Goal: Transaction & Acquisition: Purchase product/service

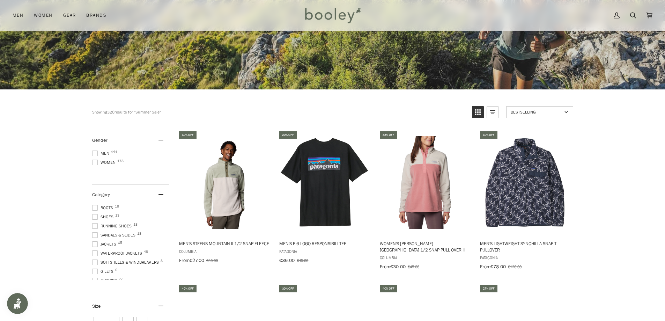
scroll to position [174, 0]
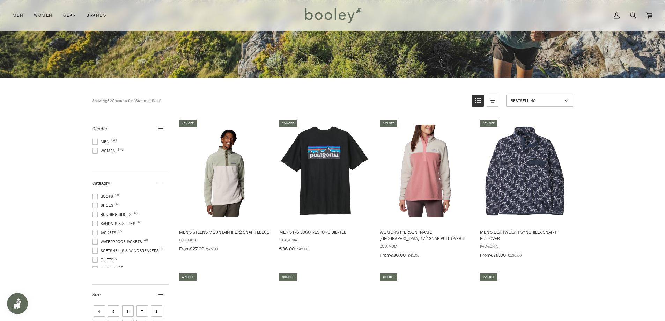
click at [106, 150] on span "Women 178" at bounding box center [104, 151] width 25 height 6
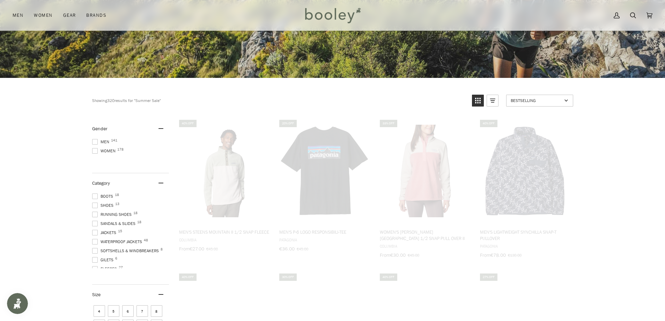
scroll to position [139, 0]
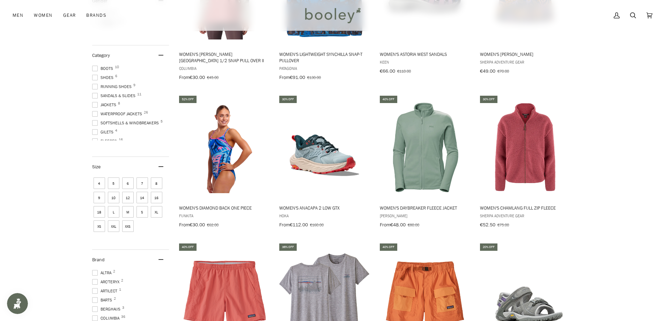
scroll to position [527, 0]
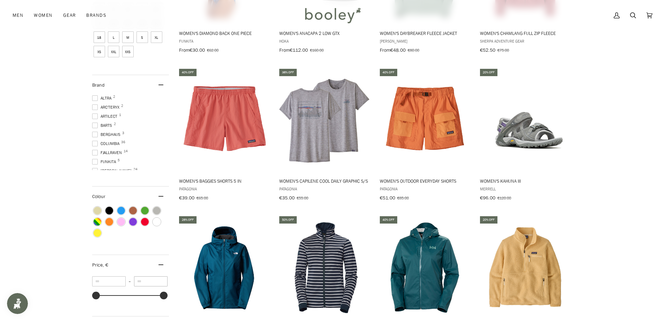
drag, startPoint x: 144, startPoint y: 280, endPoint x: 131, endPoint y: 280, distance: 13.6
click at [131, 280] on div "** – *** €14 €360 €14 €101 €187 €274 €360" at bounding box center [130, 289] width 77 height 27
type input "***"
click at [63, 234] on div "Showing 178 results Showing 178 results for "Summer Sale" Products 178 Bestsell…" at bounding box center [332, 139] width 665 height 827
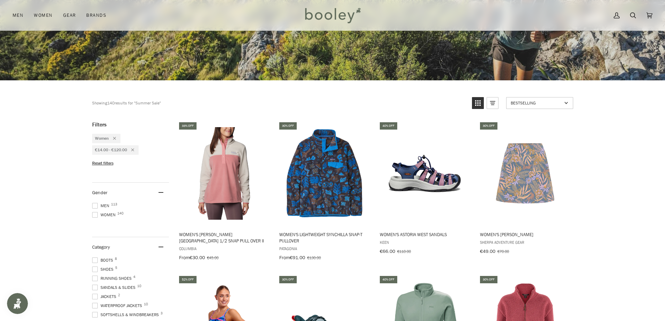
scroll to position [174, 0]
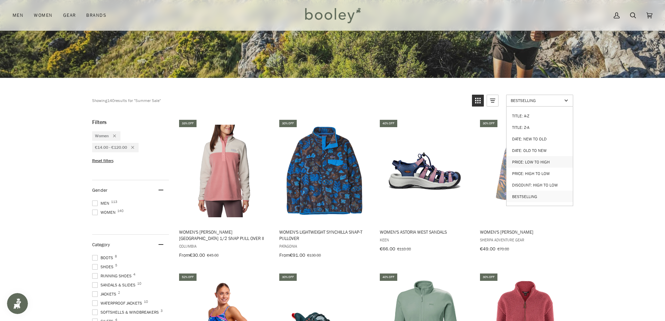
click at [524, 160] on link "Price: Low to High" at bounding box center [539, 162] width 66 height 12
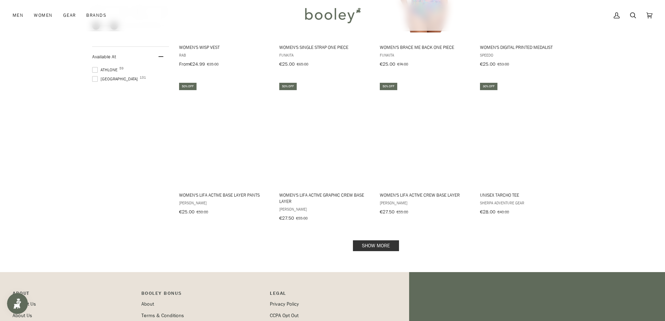
scroll to position [907, 0]
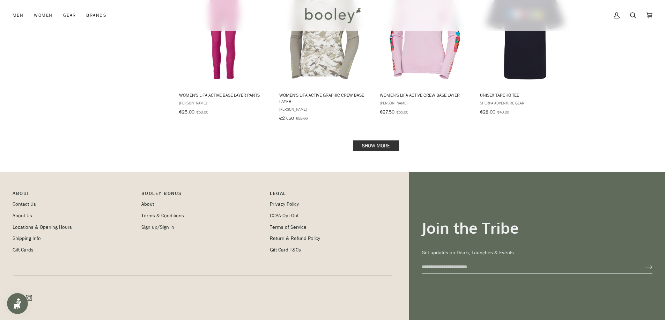
click at [391, 140] on link "Show more" at bounding box center [376, 145] width 46 height 11
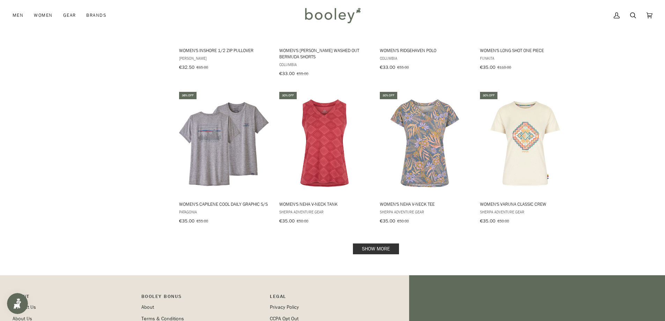
scroll to position [1570, 0]
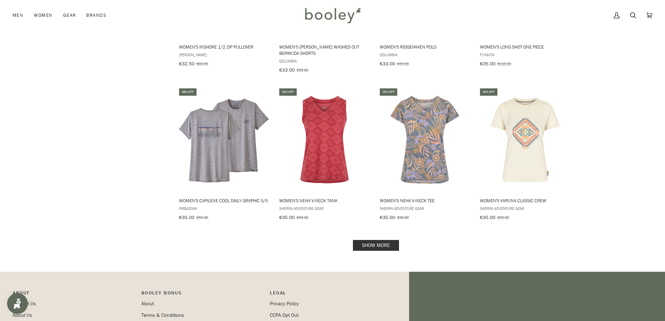
click at [377, 240] on link "Show more" at bounding box center [376, 245] width 46 height 11
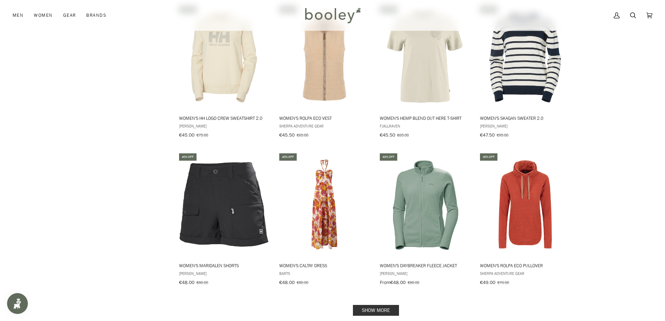
scroll to position [2268, 0]
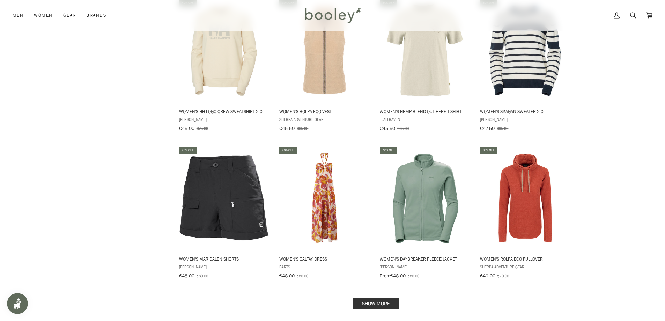
click at [377, 298] on link "Show more" at bounding box center [376, 303] width 46 height 11
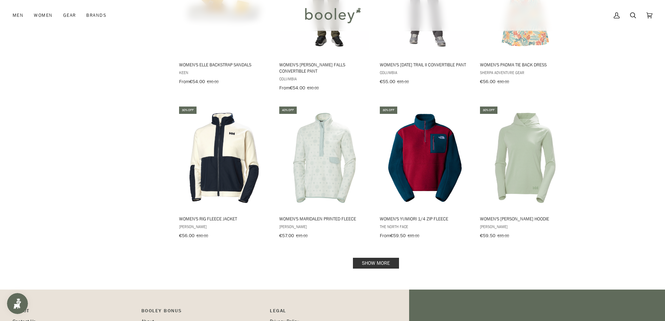
scroll to position [3071, 0]
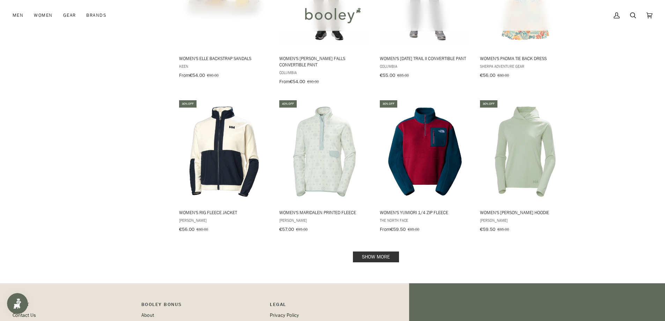
click at [390, 251] on link "Show more" at bounding box center [376, 256] width 46 height 11
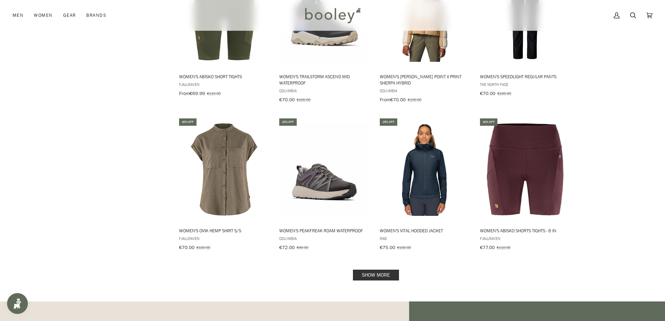
scroll to position [3804, 0]
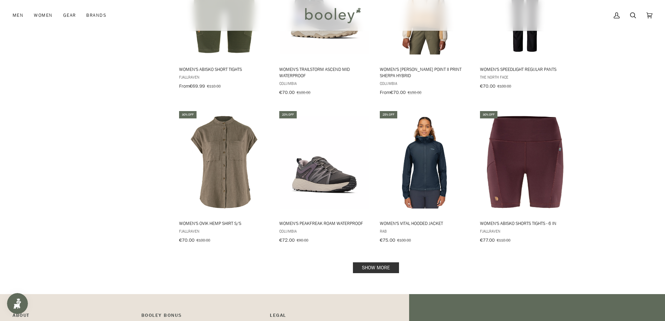
click at [388, 262] on link "Show more" at bounding box center [376, 267] width 46 height 11
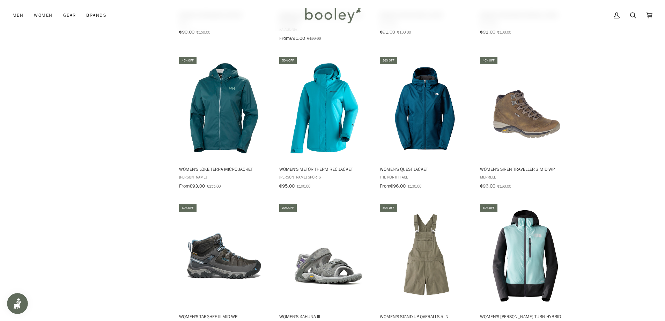
scroll to position [4467, 0]
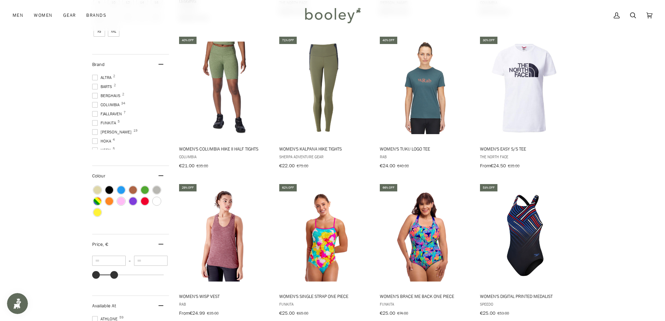
scroll to position [663, 0]
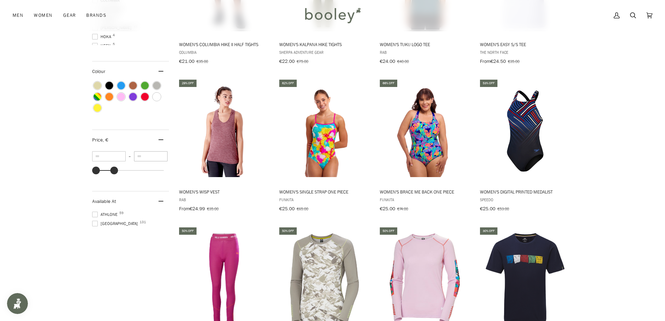
click at [150, 153] on input "***" at bounding box center [151, 156] width 34 height 10
drag, startPoint x: 94, startPoint y: 151, endPoint x: 25, endPoint y: 146, distance: 68.9
type input "***"
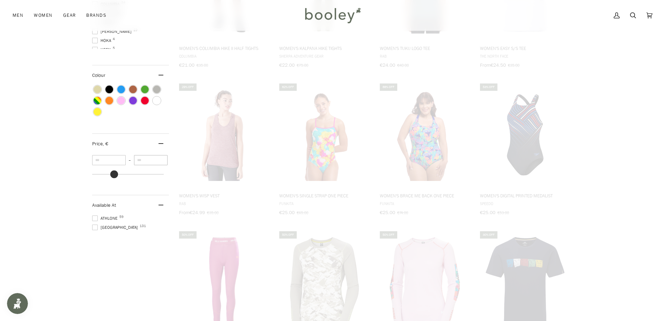
click at [133, 155] on div "*** – *** €120 €120 €14 €101 €187 €274 €360" at bounding box center [130, 168] width 77 height 27
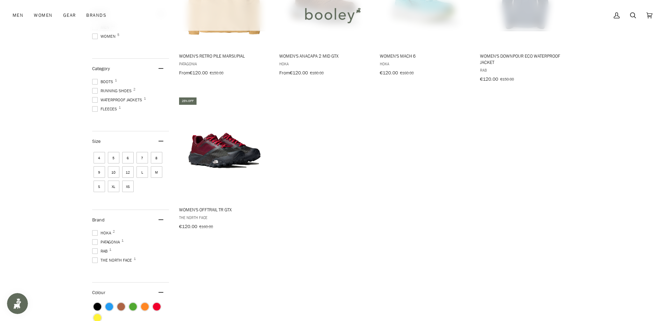
scroll to position [489, 0]
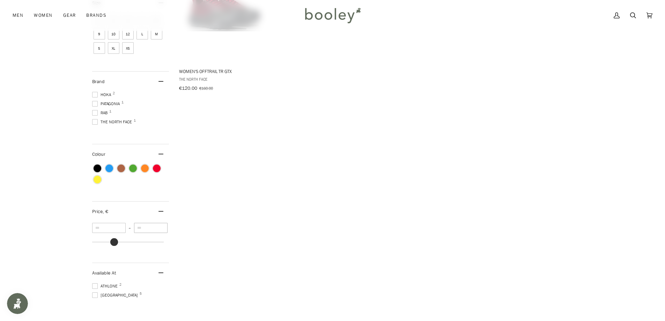
drag, startPoint x: 151, startPoint y: 224, endPoint x: 122, endPoint y: 223, distance: 29.3
click at [122, 223] on div "*** – *** €120 €120 €14 €101 €187 €274 €360" at bounding box center [130, 236] width 77 height 27
type input "***"
click at [344, 107] on div "Showing 5 results Showing 5 results for "Summer Sale" Products 5 Price: Low to …" at bounding box center [332, 50] width 481 height 548
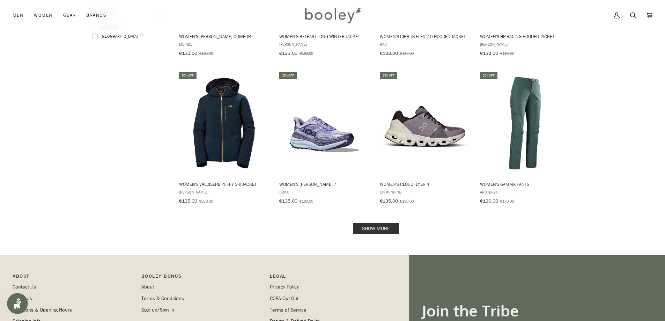
scroll to position [872, 0]
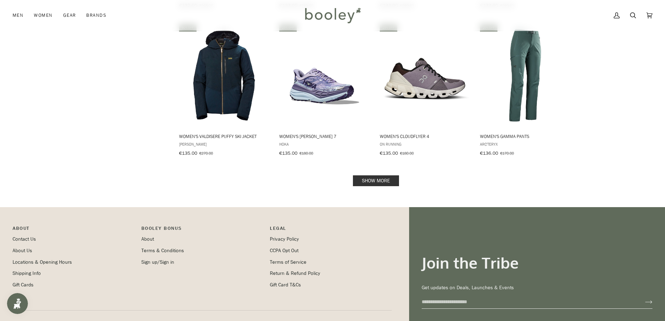
click at [388, 175] on link "Show more" at bounding box center [376, 180] width 46 height 11
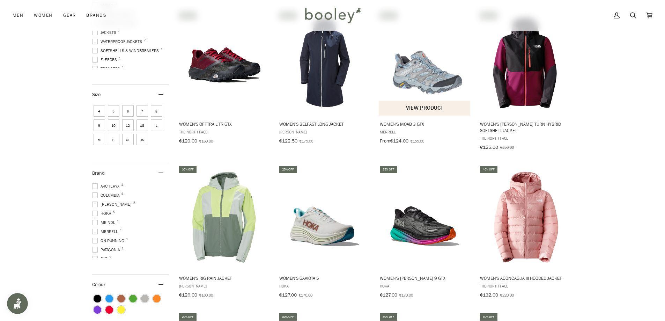
scroll to position [279, 0]
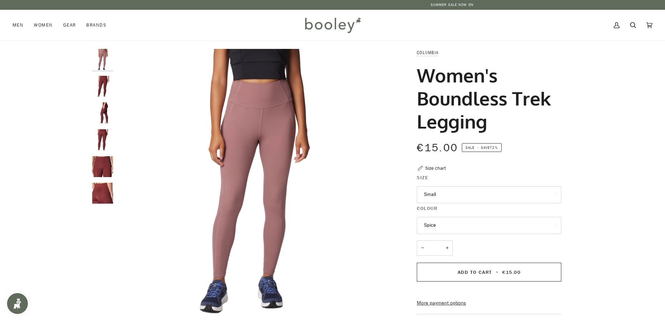
click at [103, 170] on img "Columbia Women's Boundless Trek Legging Spice - Booley Galway" at bounding box center [102, 166] width 21 height 21
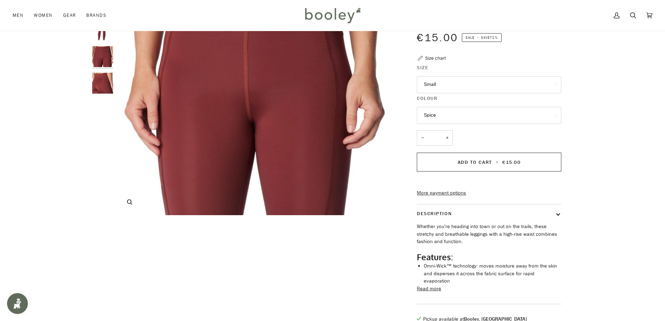
scroll to position [35, 0]
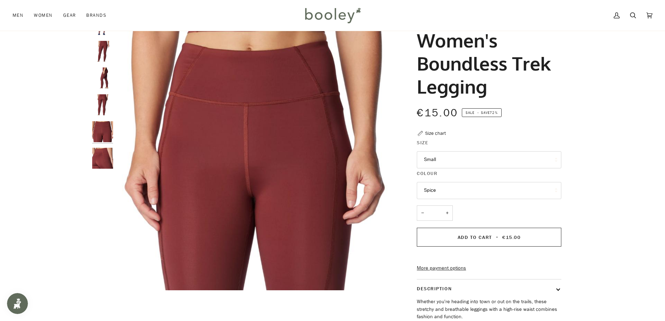
click at [100, 84] on img "Columbia Women's Boundless Trek Legging Spice - Booley Galway" at bounding box center [102, 77] width 21 height 21
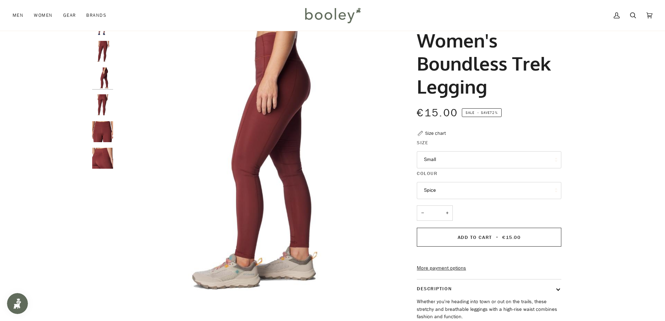
click at [459, 177] on legend "Colour" at bounding box center [489, 175] width 144 height 11
click at [460, 186] on button "Spice" at bounding box center [489, 190] width 144 height 17
click at [456, 205] on link "Fig" at bounding box center [489, 207] width 144 height 17
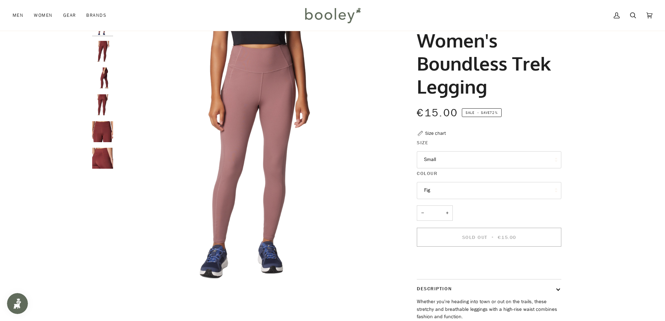
click at [113, 97] on img "Columbia Women's Boundless Trek Legging Spice - Booley Galway" at bounding box center [102, 104] width 21 height 21
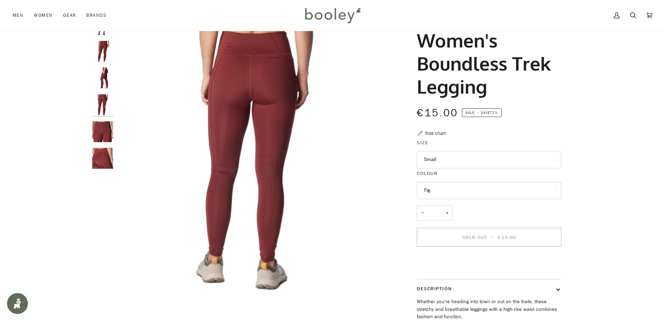
click at [102, 69] on img "Columbia Women's Boundless Trek Legging Spice - Booley Galway" at bounding box center [102, 77] width 21 height 21
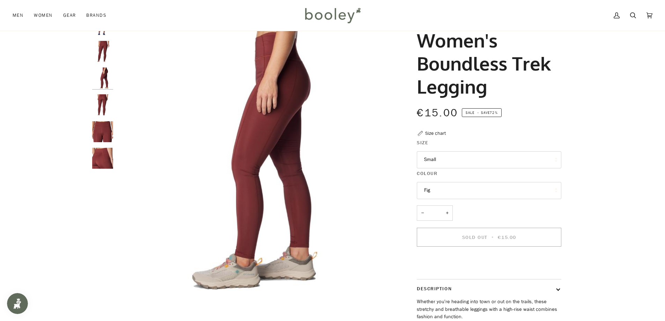
click at [112, 85] on img "Columbia Women's Boundless Trek Legging Spice - Booley Galway" at bounding box center [102, 77] width 21 height 21
click at [105, 75] on img "Columbia Women's Boundless Trek Legging Spice - Booley Galway" at bounding box center [102, 77] width 21 height 21
